Goal: Check status: Check status

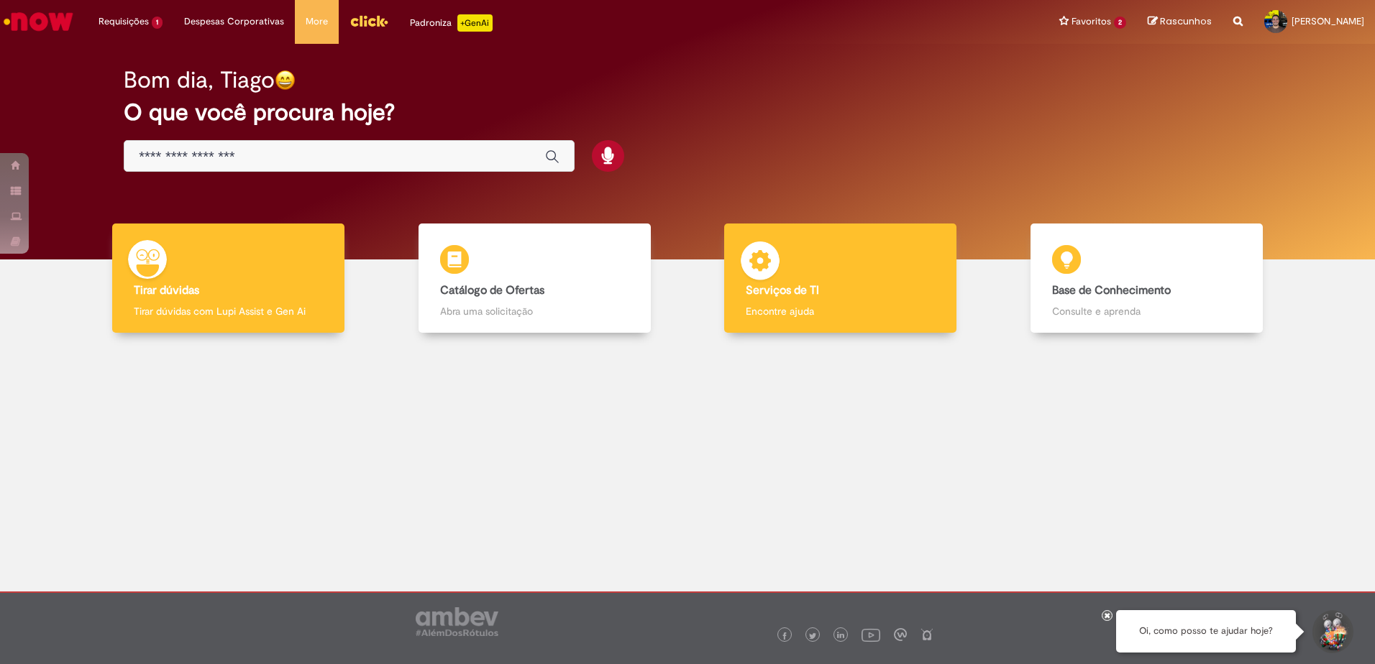
click at [824, 326] on div "Serviços de TI Serviços de TI Encontre ajuda" at bounding box center [840, 279] width 232 height 110
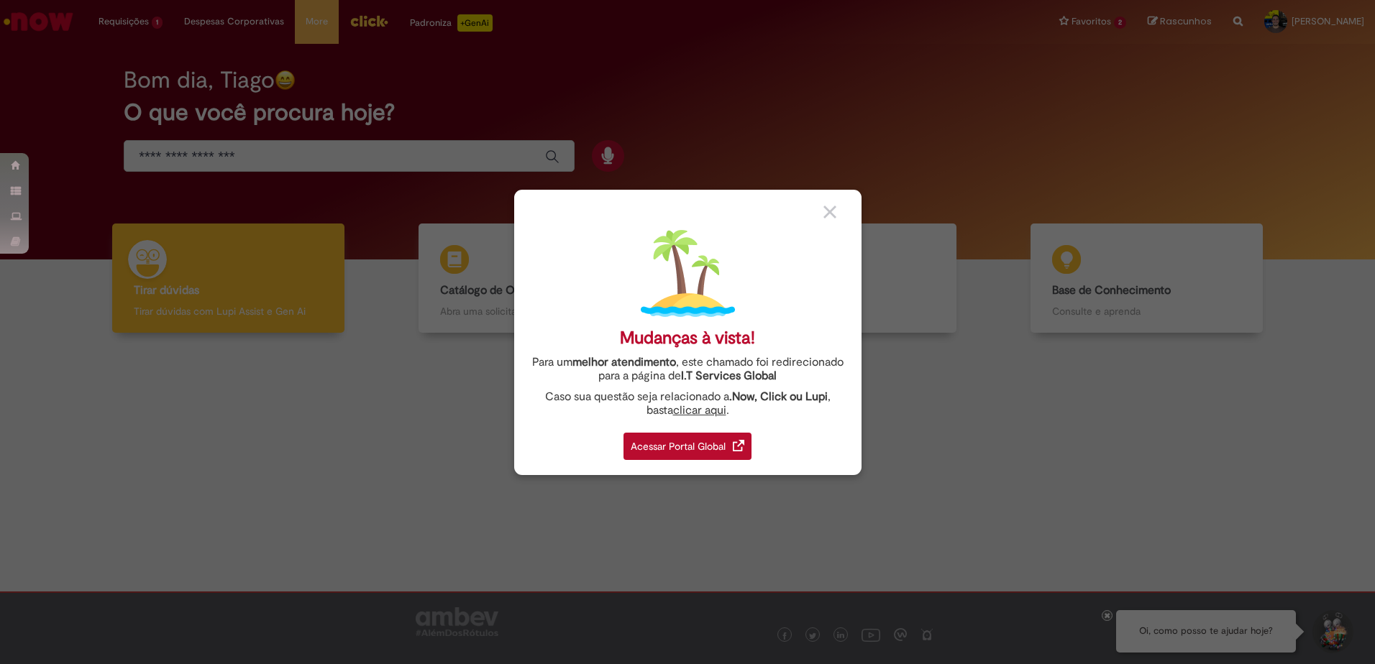
click at [692, 439] on div "Acessar Portal Global" at bounding box center [687, 446] width 128 height 27
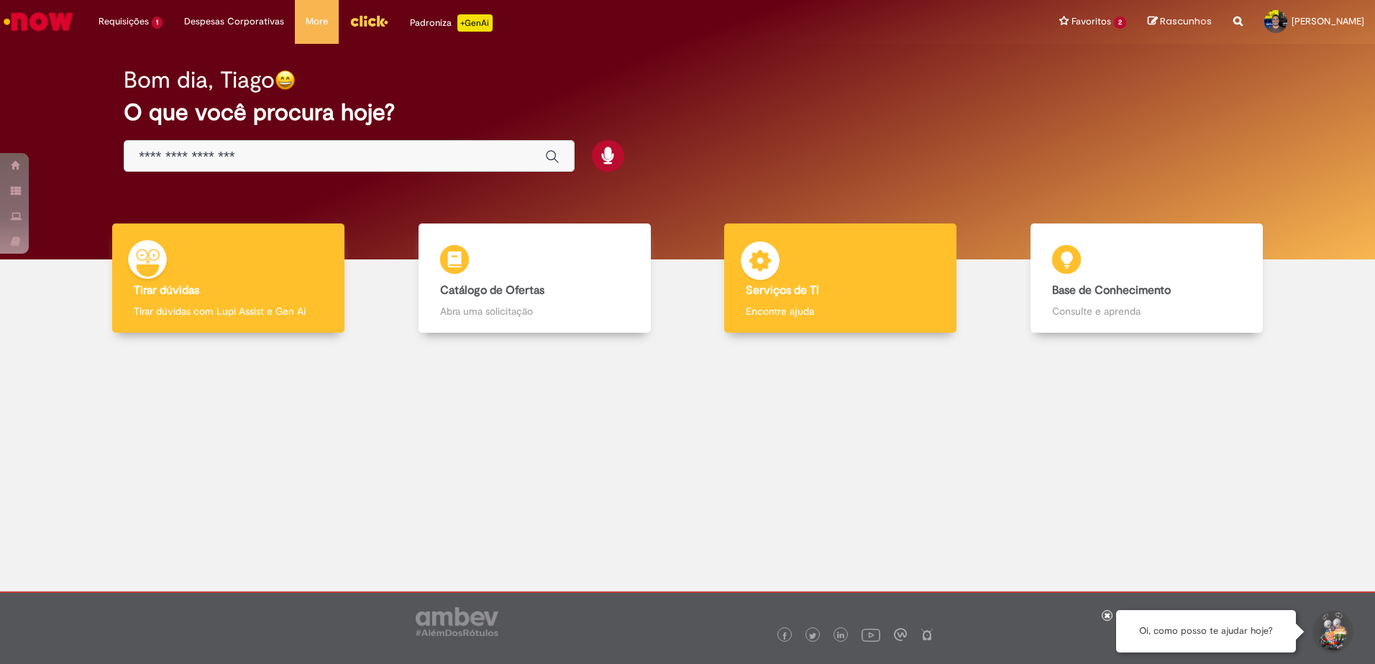
click at [800, 297] on b "Serviços de TI" at bounding box center [782, 290] width 73 height 14
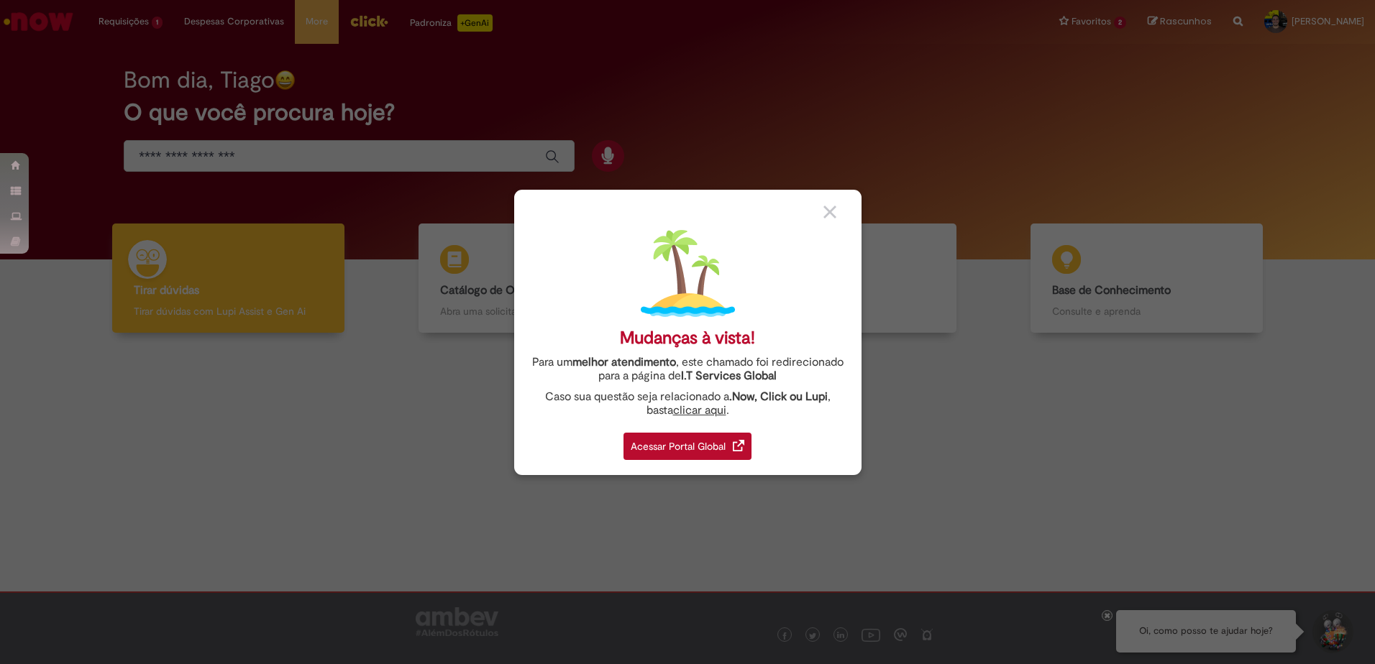
click at [708, 433] on div "Acessar Portal Global" at bounding box center [687, 446] width 128 height 27
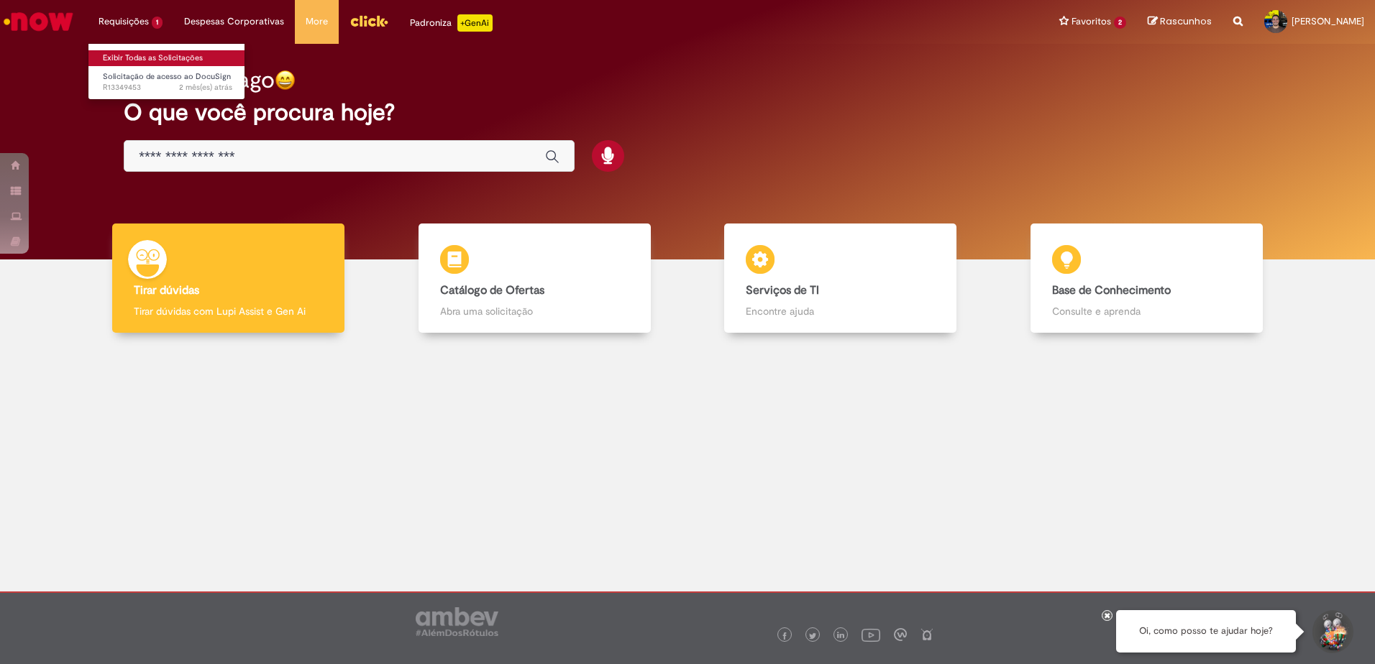
click at [157, 56] on link "Exibir Todas as Solicitações" at bounding box center [167, 58] width 158 height 16
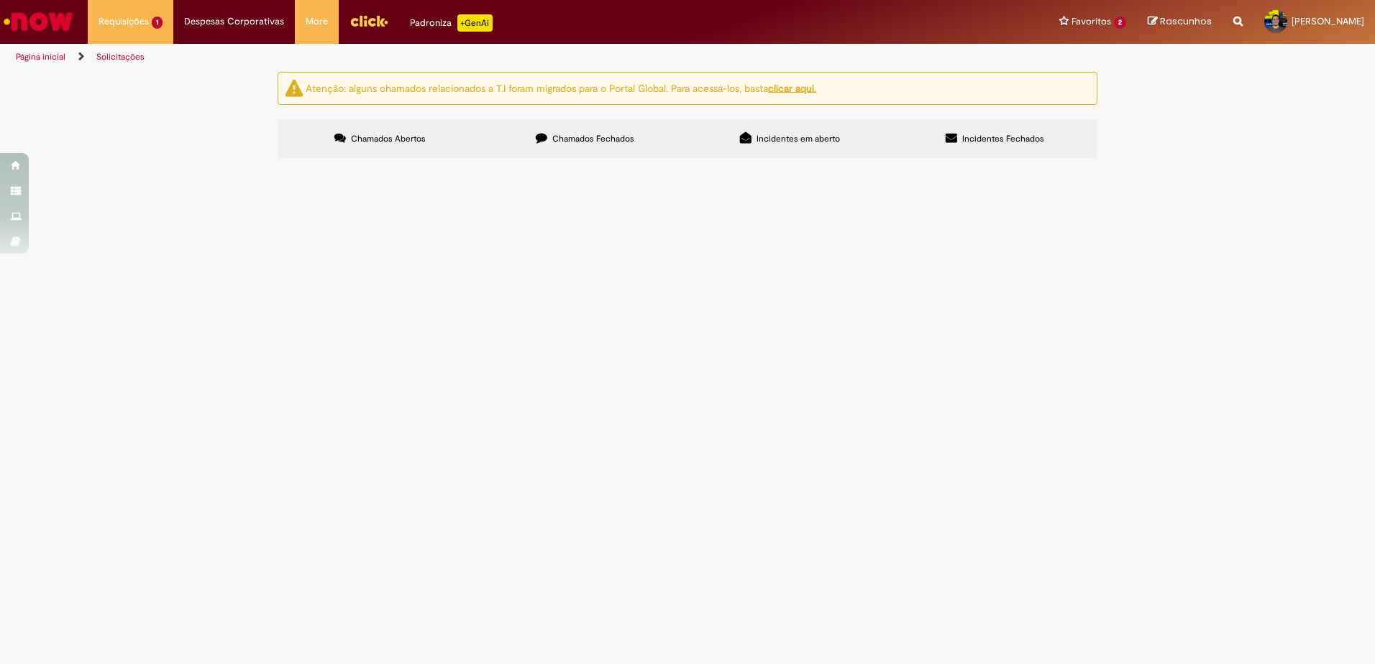
click at [624, 141] on span "Chamados Fechados" at bounding box center [593, 139] width 82 height 12
click at [0, 0] on div at bounding box center [0, 0] width 0 height 0
click at [769, 119] on label "Incidentes em aberto" at bounding box center [789, 138] width 205 height 39
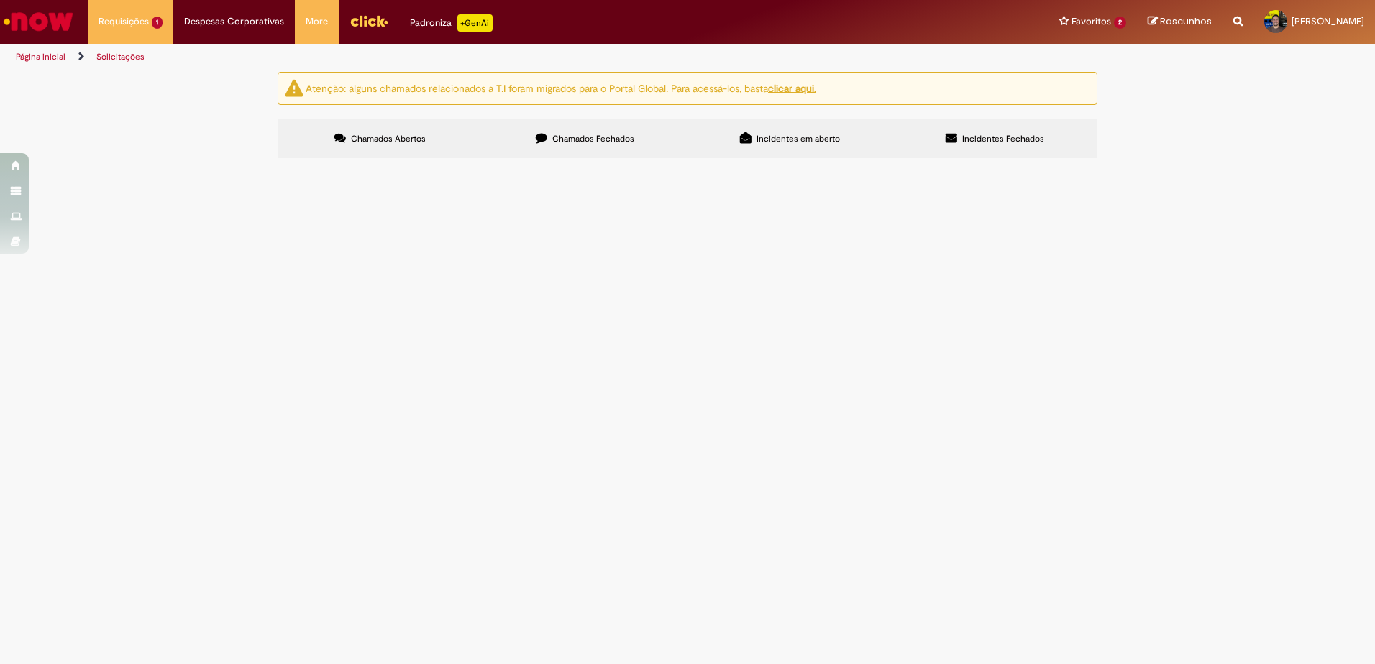
scroll to position [0, 0]
click at [407, 134] on span "Chamados Abertos" at bounding box center [388, 139] width 75 height 12
click at [989, 140] on span "Incidentes Fechados" at bounding box center [1003, 139] width 82 height 12
